Goal: Task Accomplishment & Management: Manage account settings

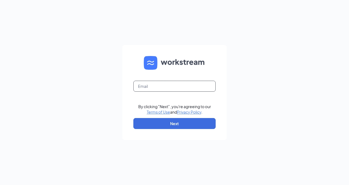
click at [178, 84] on input "text" at bounding box center [174, 86] width 82 height 11
drag, startPoint x: 193, startPoint y: 86, endPoint x: 107, endPoint y: 87, distance: 86.5
click at [107, 86] on div "asweed19@gmail.com By clicking "Next", you're agreeing to our Terms of Use and …" at bounding box center [174, 92] width 349 height 185
type input "aweed@g120inc.com"
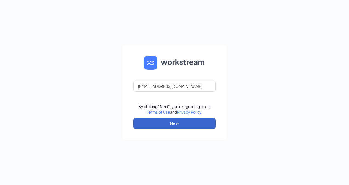
click at [171, 123] on button "Next" at bounding box center [174, 123] width 82 height 11
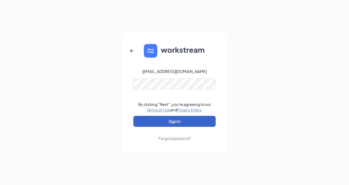
click at [174, 117] on button "Sign In" at bounding box center [174, 121] width 82 height 11
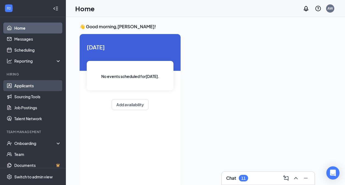
click at [20, 84] on link "Applicants" at bounding box center [37, 85] width 47 height 11
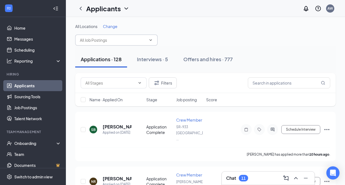
click at [120, 41] on input "text" at bounding box center [113, 40] width 66 height 6
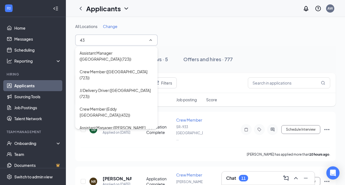
type input "432"
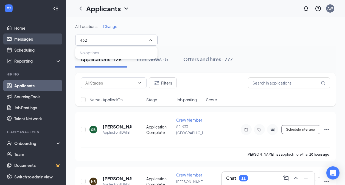
drag, startPoint x: 87, startPoint y: 41, endPoint x: 53, endPoint y: 42, distance: 34.3
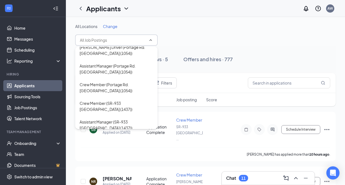
scroll to position [291, 0]
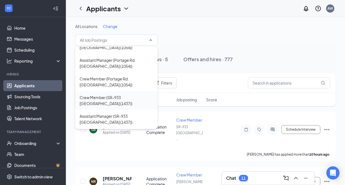
click at [114, 94] on div "Crew Member (SR-933 [GEOGRAPHIC_DATA] (1437))" at bounding box center [117, 100] width 74 height 12
type input "Crew Member (SR-933 [GEOGRAPHIC_DATA] (1437))"
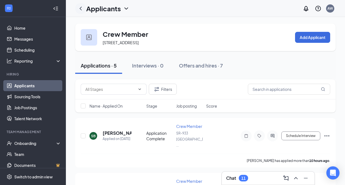
click at [80, 8] on icon "ChevronLeft" at bounding box center [81, 9] width 2 height 4
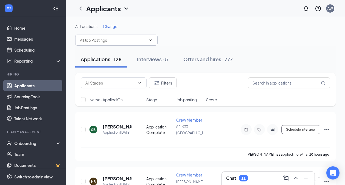
click at [111, 41] on input "text" at bounding box center [113, 40] width 66 height 6
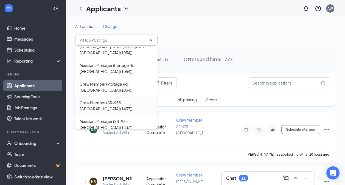
scroll to position [291, 0]
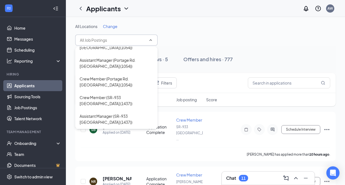
click at [113, 132] on div "[PERSON_NAME] Driver (SR-933 [GEOGRAPHIC_DATA] (1437))" at bounding box center [117, 138] width 74 height 12
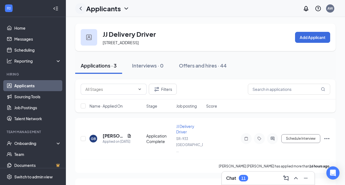
click at [80, 7] on icon "ChevronLeft" at bounding box center [80, 8] width 7 height 7
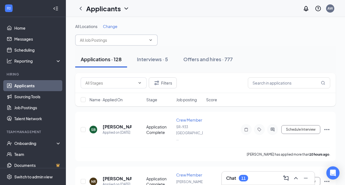
click at [123, 41] on input "text" at bounding box center [113, 40] width 66 height 6
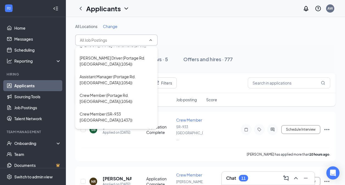
scroll to position [291, 0]
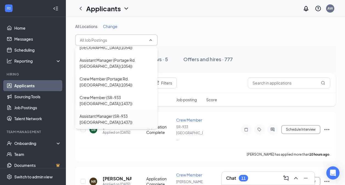
click at [121, 113] on div "Assistant Manager (SR-933 [GEOGRAPHIC_DATA] (1437))" at bounding box center [117, 119] width 74 height 12
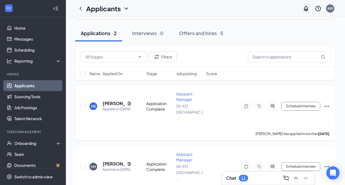
scroll to position [46, 0]
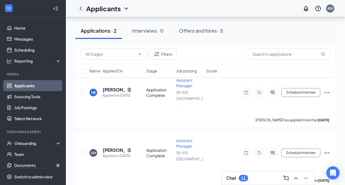
click at [82, 8] on icon "ChevronLeft" at bounding box center [80, 8] width 7 height 7
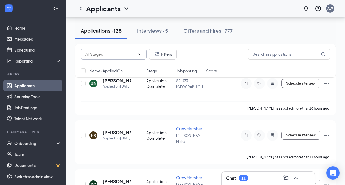
click at [119, 53] on input "text" at bounding box center [110, 54] width 50 height 6
click at [132, 39] on button "Interviews · 5" at bounding box center [152, 31] width 42 height 16
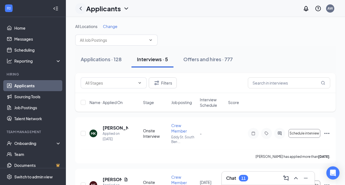
click at [83, 8] on icon "ChevronLeft" at bounding box center [80, 8] width 7 height 7
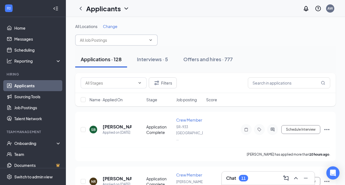
click at [128, 42] on input "text" at bounding box center [113, 40] width 66 height 6
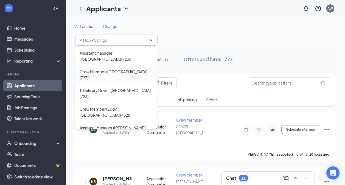
click at [115, 76] on div "Crew Member ([GEOGRAPHIC_DATA] (723))" at bounding box center [117, 75] width 74 height 12
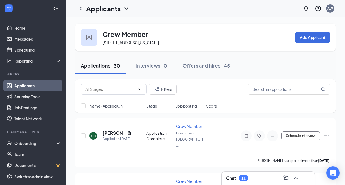
drag, startPoint x: 83, startPoint y: 9, endPoint x: 94, endPoint y: 19, distance: 15.2
click at [83, 9] on icon "ChevronLeft" at bounding box center [80, 8] width 7 height 7
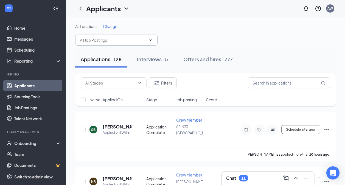
click at [109, 35] on span at bounding box center [116, 40] width 82 height 11
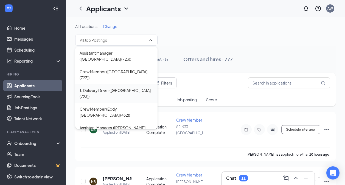
click at [114, 94] on div "JJ Delivery Driver ([GEOGRAPHIC_DATA] (723))" at bounding box center [117, 93] width 74 height 12
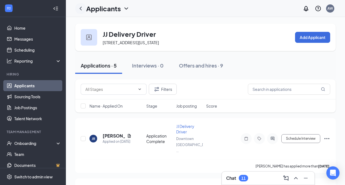
click at [83, 8] on icon "ChevronLeft" at bounding box center [80, 8] width 7 height 7
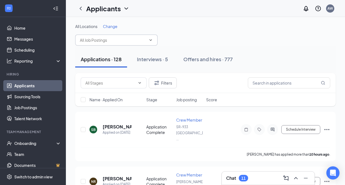
click at [106, 39] on input "text" at bounding box center [113, 40] width 66 height 6
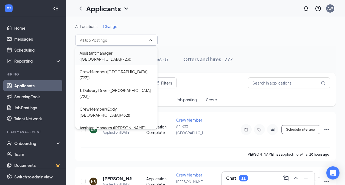
click at [110, 52] on div "Assistant Manager ([GEOGRAPHIC_DATA] (723))" at bounding box center [117, 56] width 74 height 12
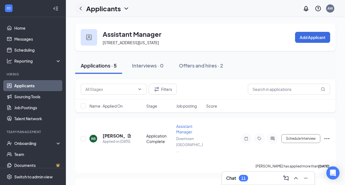
click at [80, 8] on icon "ChevronLeft" at bounding box center [80, 8] width 7 height 7
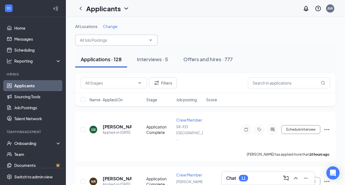
click at [115, 41] on input "text" at bounding box center [113, 40] width 66 height 6
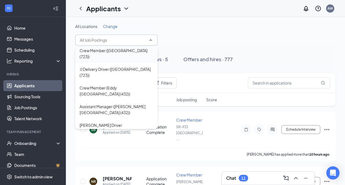
scroll to position [27, 0]
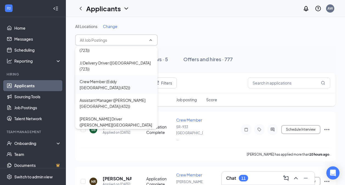
click at [117, 86] on div "Crew Member (Eddy [GEOGRAPHIC_DATA] (432))" at bounding box center [117, 85] width 74 height 12
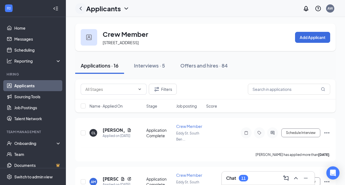
click at [81, 8] on icon "ChevronLeft" at bounding box center [80, 8] width 7 height 7
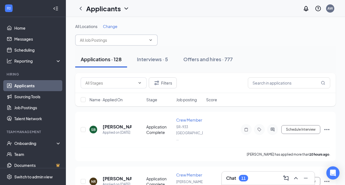
click at [116, 41] on input "text" at bounding box center [113, 40] width 66 height 6
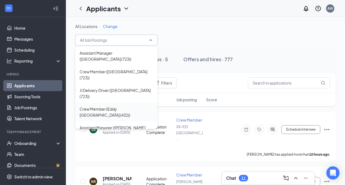
scroll to position [27, 0]
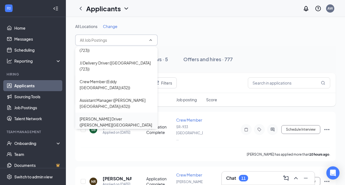
click at [113, 120] on div "[PERSON_NAME] Driver ([PERSON_NAME][GEOGRAPHIC_DATA] (432))" at bounding box center [117, 125] width 74 height 18
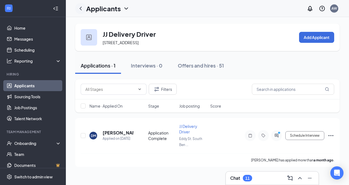
click at [80, 8] on icon "ChevronLeft" at bounding box center [80, 8] width 7 height 7
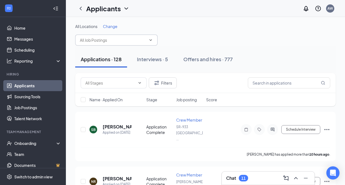
click at [111, 44] on span at bounding box center [116, 40] width 82 height 11
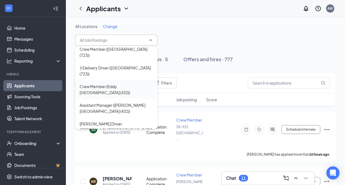
scroll to position [27, 0]
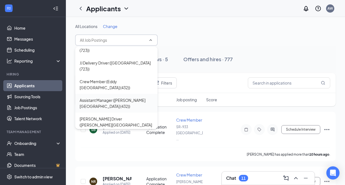
click at [122, 102] on div "Assistant Manager ([PERSON_NAME][GEOGRAPHIC_DATA] (432))" at bounding box center [117, 103] width 74 height 12
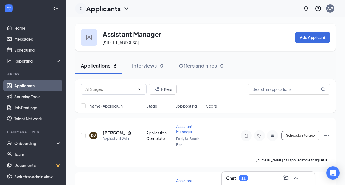
click at [81, 8] on icon "ChevronLeft" at bounding box center [80, 8] width 7 height 7
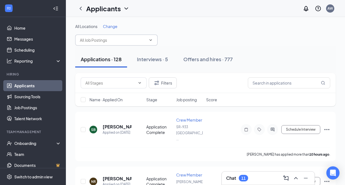
click at [114, 38] on input "text" at bounding box center [113, 40] width 66 height 6
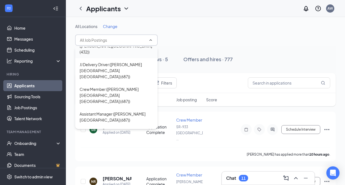
scroll to position [110, 0]
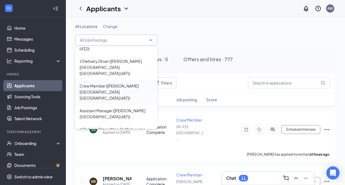
click at [110, 83] on div "Crew Member ([PERSON_NAME][GEOGRAPHIC_DATA] [GEOGRAPHIC_DATA] (687))" at bounding box center [117, 92] width 74 height 18
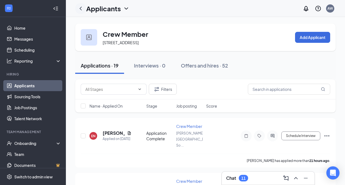
click at [82, 5] on icon "ChevronLeft" at bounding box center [80, 8] width 7 height 7
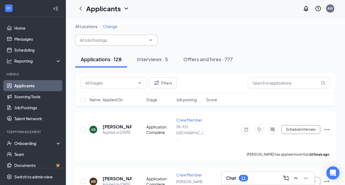
click at [104, 38] on input "text" at bounding box center [113, 40] width 66 height 6
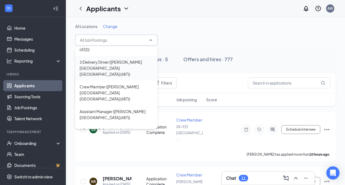
scroll to position [110, 0]
click at [105, 60] on div "JJ Delivery Driver ([PERSON_NAME][GEOGRAPHIC_DATA] [GEOGRAPHIC_DATA] (687))" at bounding box center [117, 67] width 74 height 18
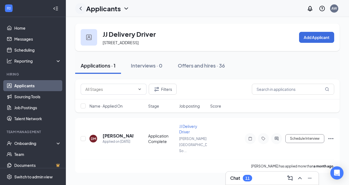
click at [81, 7] on icon "ChevronLeft" at bounding box center [81, 9] width 2 height 4
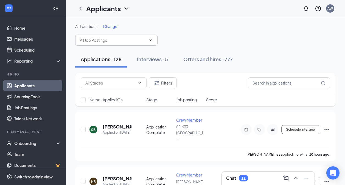
click at [120, 40] on input "text" at bounding box center [113, 40] width 66 height 6
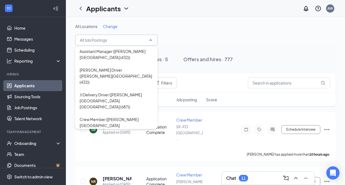
scroll to position [82, 0]
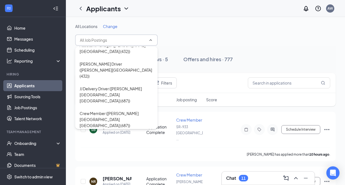
click at [111, 135] on div "Assistant Manager ([PERSON_NAME][GEOGRAPHIC_DATA] (687))" at bounding box center [117, 141] width 74 height 12
